Goal: Information Seeking & Learning: Learn about a topic

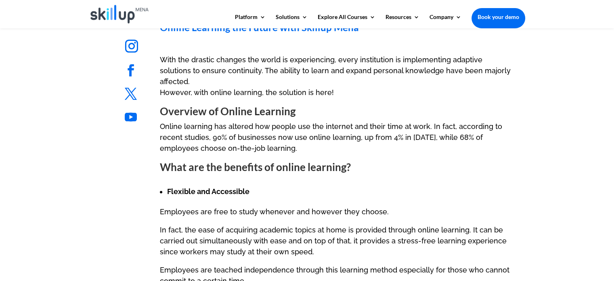
click at [181, 160] on strong "What are the benefits of online learning?" at bounding box center [255, 166] width 191 height 13
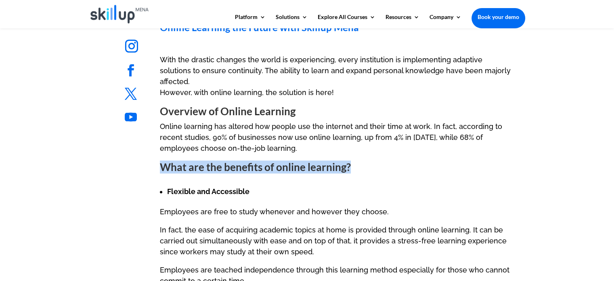
click at [181, 160] on strong "What are the benefits of online learning?" at bounding box center [255, 166] width 191 height 13
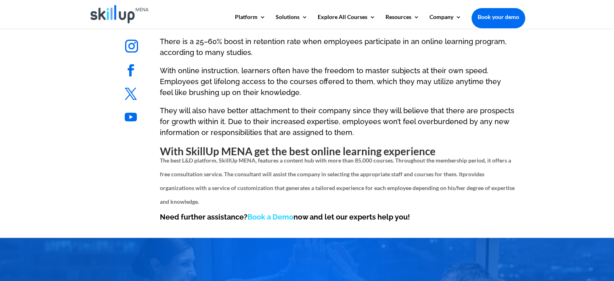
scroll to position [897, 0]
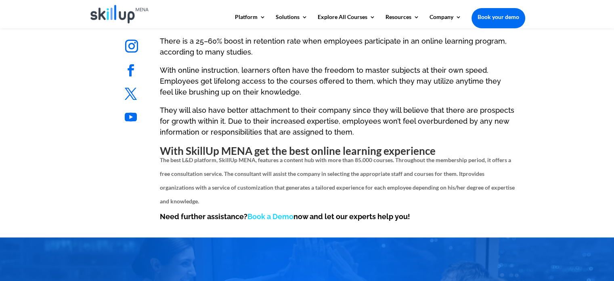
click at [269, 109] on p "They will also have better attachment to their company since they will believe …" at bounding box center [337, 125] width 355 height 40
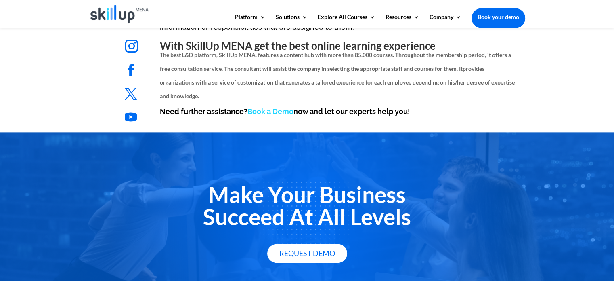
scroll to position [964, 0]
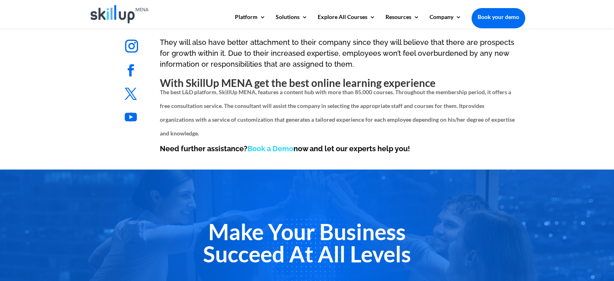
click at [330, 101] on h2 "The best L&D platform, SkillUp MENA, features a content hub with more than 85.0…" at bounding box center [337, 113] width 355 height 59
click at [174, 68] on ul "Follow" at bounding box center [154, 71] width 70 height 27
click at [402, 76] on strong "With SkillUp MENA get the best online learning experience" at bounding box center [298, 82] width 276 height 13
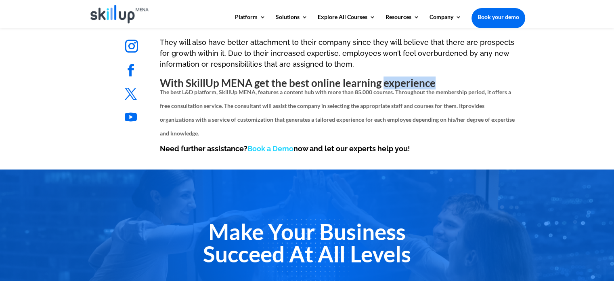
click at [402, 76] on strong "With SkillUp MENA get the best online learning experience" at bounding box center [298, 82] width 276 height 13
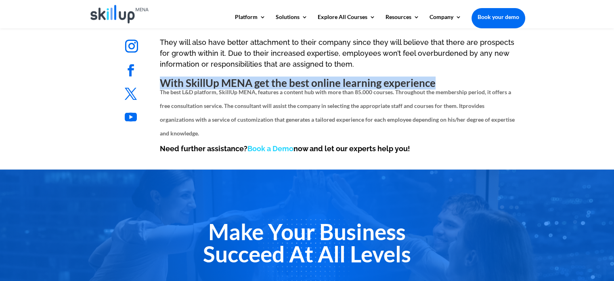
click at [402, 76] on strong "With SkillUp MENA get the best online learning experience" at bounding box center [298, 82] width 276 height 13
click at [425, 76] on strong "With SkillUp MENA get the best online learning experience" at bounding box center [298, 82] width 276 height 13
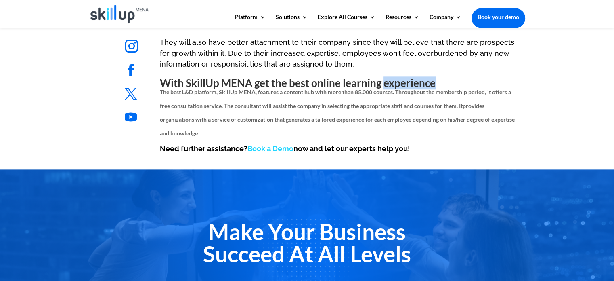
click at [425, 76] on strong "With SkillUp MENA get the best online learning experience" at bounding box center [298, 82] width 276 height 13
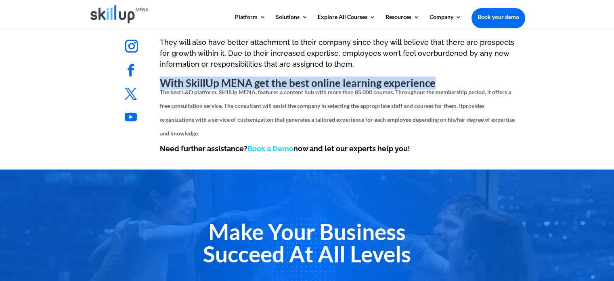
click at [425, 76] on strong "With SkillUp MENA get the best online learning experience" at bounding box center [298, 82] width 276 height 13
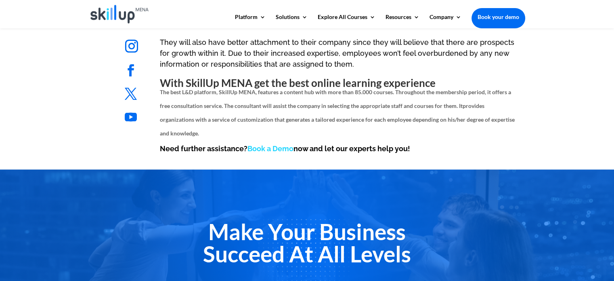
click at [348, 88] on span "The best L&D platform, SkillUp MENA, features a content hub with more than 85.0…" at bounding box center [335, 98] width 351 height 21
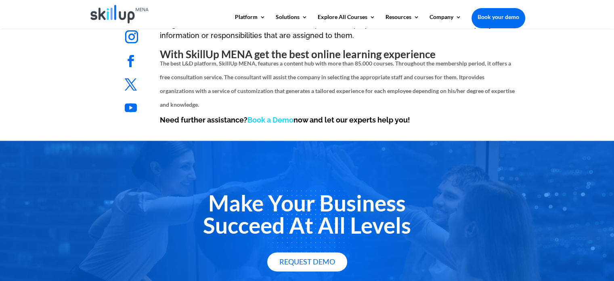
scroll to position [1005, 0]
